Goal: Task Accomplishment & Management: Use online tool/utility

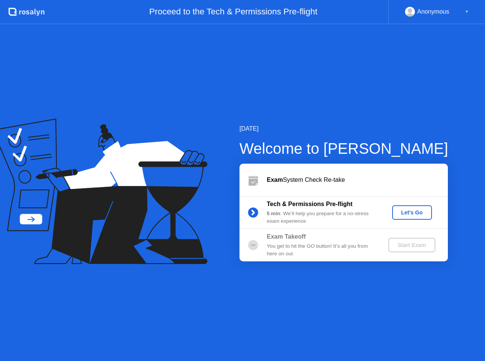
click at [412, 218] on button "Let's Go" at bounding box center [412, 212] width 40 height 14
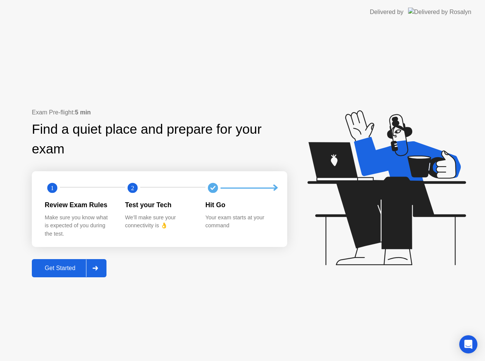
click at [70, 270] on div "Get Started" at bounding box center [60, 268] width 52 height 7
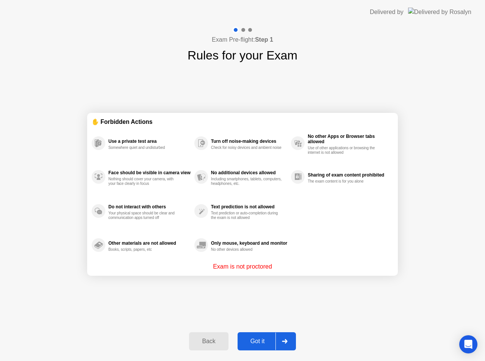
click at [264, 338] on div "Got it" at bounding box center [258, 341] width 36 height 7
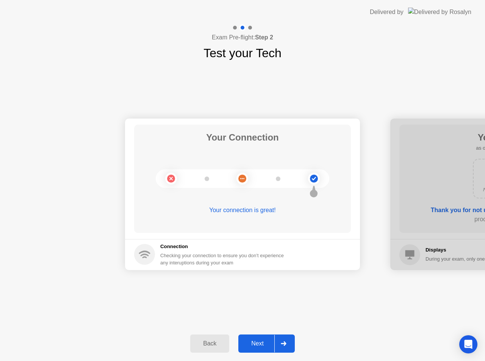
click at [273, 345] on div "Next" at bounding box center [257, 343] width 34 height 7
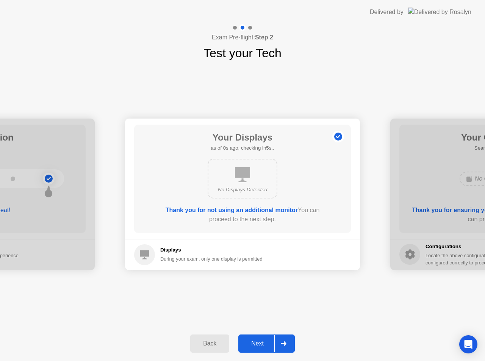
click at [273, 345] on div "Next" at bounding box center [257, 343] width 34 height 7
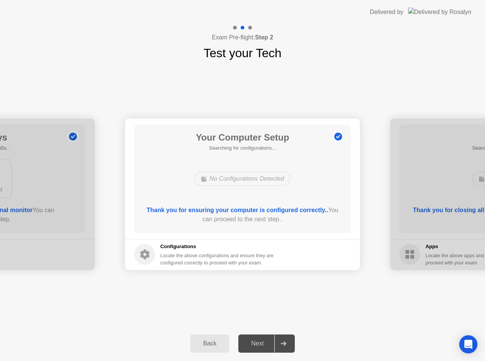
click at [273, 345] on div "Next" at bounding box center [257, 343] width 34 height 7
click at [211, 343] on div "Back" at bounding box center [209, 343] width 34 height 7
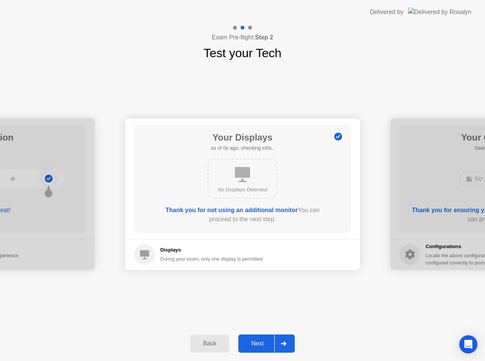
click at [273, 343] on div "Next" at bounding box center [257, 343] width 34 height 7
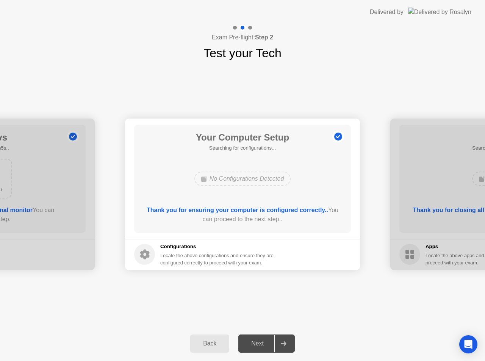
click at [258, 185] on div "No Configurations Detected" at bounding box center [242, 179] width 97 height 14
click at [275, 345] on button "Next" at bounding box center [266, 343] width 56 height 18
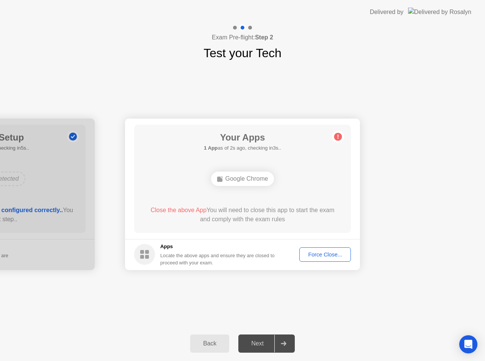
drag, startPoint x: 277, startPoint y: 341, endPoint x: 308, endPoint y: 278, distance: 70.3
click at [277, 340] on div at bounding box center [283, 343] width 18 height 17
click at [326, 251] on div "Force Close..." at bounding box center [325, 254] width 46 height 6
click at [330, 254] on div "Force Close..." at bounding box center [325, 254] width 46 height 6
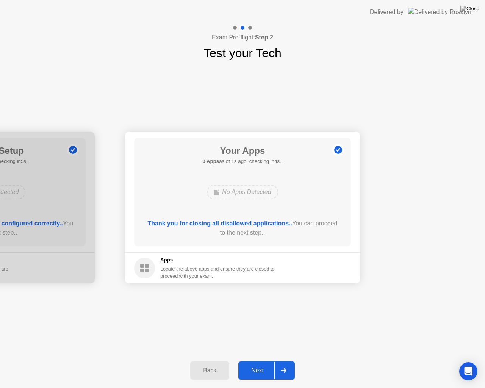
click at [278, 360] on div at bounding box center [283, 370] width 18 height 17
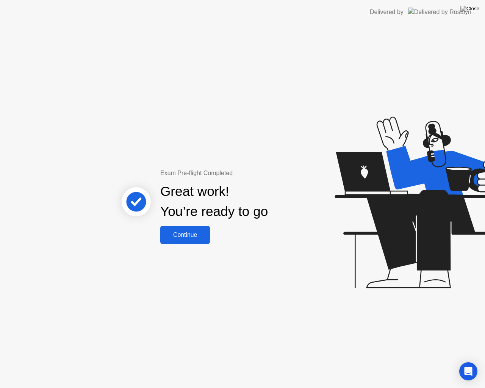
click at [186, 237] on div "Continue" at bounding box center [184, 234] width 45 height 7
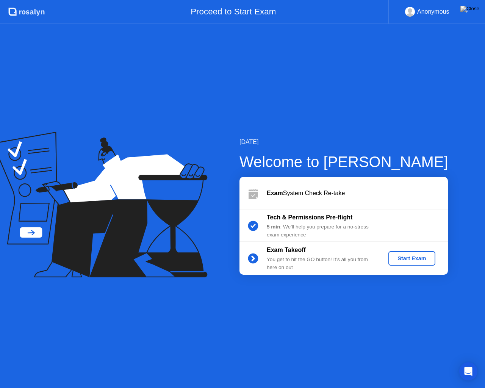
click at [423, 255] on div "Start Exam" at bounding box center [411, 258] width 41 height 6
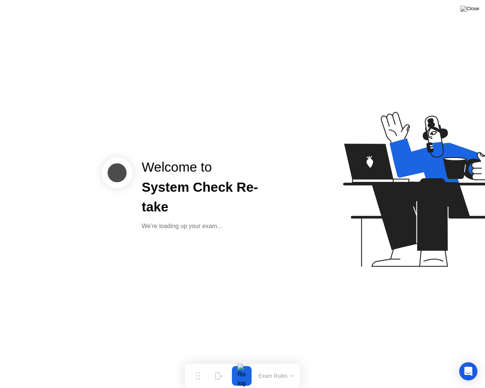
click at [305, 264] on div at bounding box center [384, 194] width 195 height 197
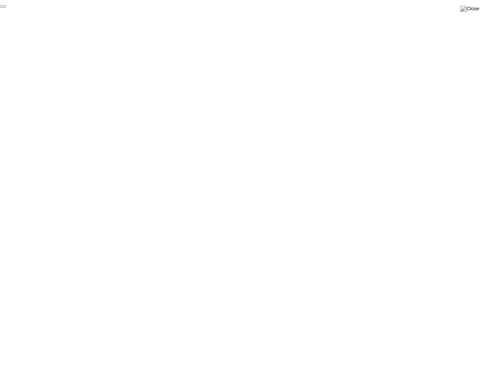
click div "End Proctoring Session"
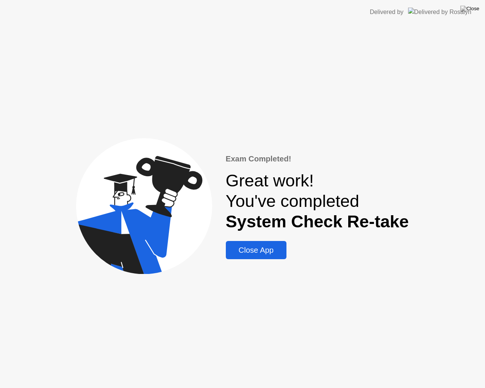
click at [274, 249] on div "Close App" at bounding box center [256, 250] width 56 height 9
